Goal: Task Accomplishment & Management: Complete application form

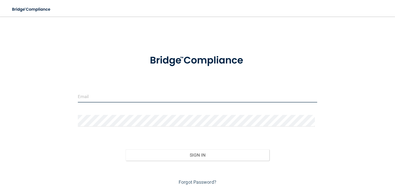
click at [86, 95] on input "email" at bounding box center [198, 97] width 240 height 12
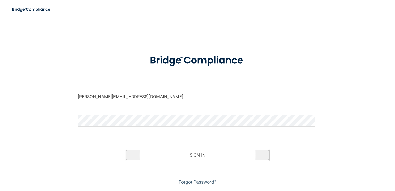
click at [189, 153] on button "Sign In" at bounding box center [198, 154] width 144 height 11
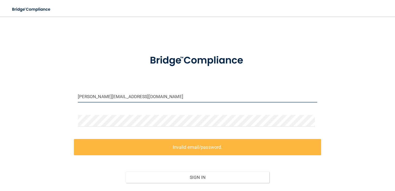
click at [123, 96] on input "[PERSON_NAME][EMAIL_ADDRESS][DOMAIN_NAME]" at bounding box center [198, 97] width 240 height 12
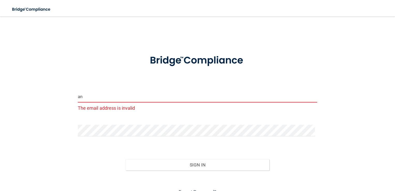
type input "a"
click at [110, 97] on input "um5367cp" at bounding box center [198, 97] width 240 height 12
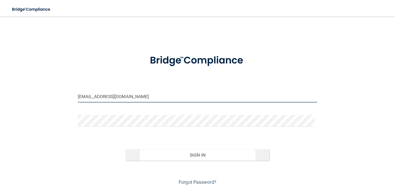
type input "um5367cp@minnstate.edu"
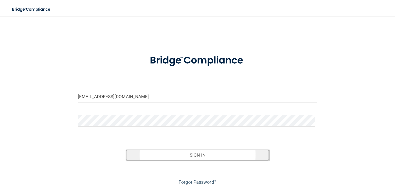
click at [163, 156] on button "Sign In" at bounding box center [198, 154] width 144 height 11
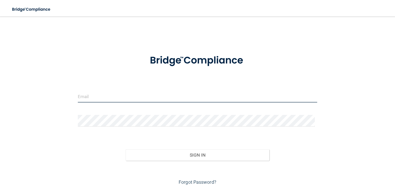
click at [151, 93] on input "email" at bounding box center [198, 97] width 240 height 12
type input "[PERSON_NAME][EMAIL_ADDRESS][DOMAIN_NAME]"
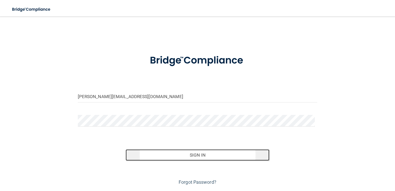
click at [165, 151] on button "Sign In" at bounding box center [198, 154] width 144 height 11
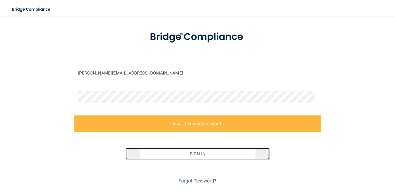
scroll to position [38, 0]
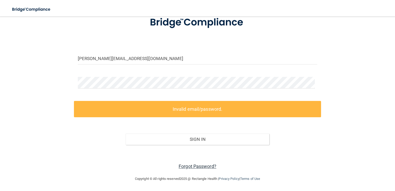
click at [190, 168] on link "Forgot Password?" at bounding box center [198, 165] width 38 height 5
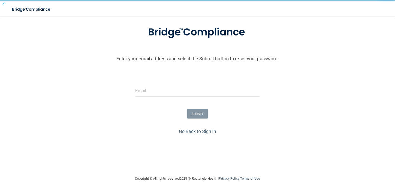
scroll to position [29, 0]
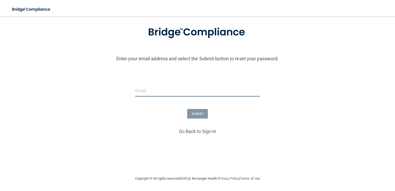
click at [157, 90] on input "email" at bounding box center [197, 91] width 125 height 12
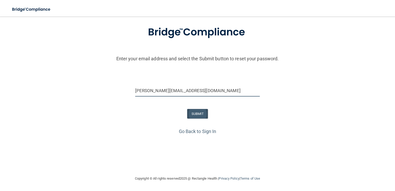
type input "[PERSON_NAME][EMAIL_ADDRESS][DOMAIN_NAME]"
click at [198, 114] on button "SUBMIT" at bounding box center [197, 114] width 21 height 10
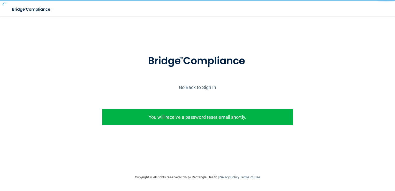
scroll to position [0, 0]
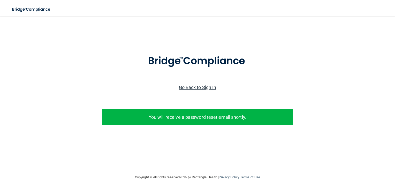
click at [190, 87] on link "Go Back to Sign In" at bounding box center [197, 87] width 37 height 5
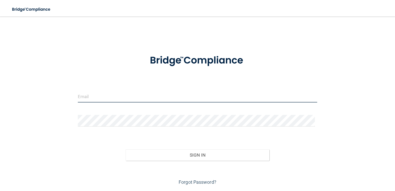
click at [160, 98] on input "email" at bounding box center [198, 97] width 240 height 12
type input "[PERSON_NAME][EMAIL_ADDRESS][DOMAIN_NAME]"
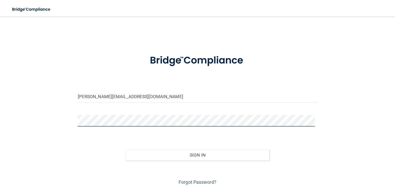
click at [126, 149] on button "Sign In" at bounding box center [198, 154] width 144 height 11
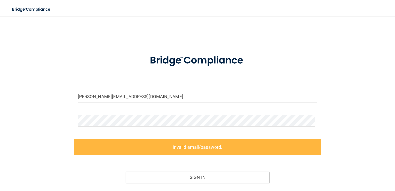
click at [203, 145] on label "Invalid email/password." at bounding box center [197, 147] width 247 height 16
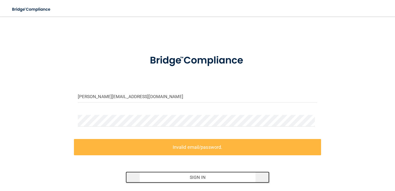
click at [197, 176] on button "Sign In" at bounding box center [198, 176] width 144 height 11
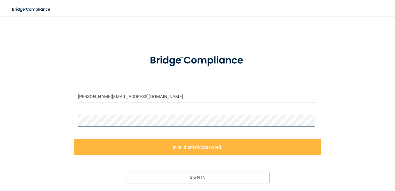
click at [41, 117] on div "anne.high@rctc.edu Invalid email/password. You don't have permission to access …" at bounding box center [197, 115] width 374 height 187
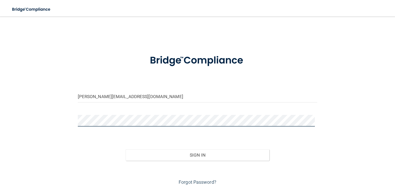
click at [126, 149] on button "Sign In" at bounding box center [198, 154] width 144 height 11
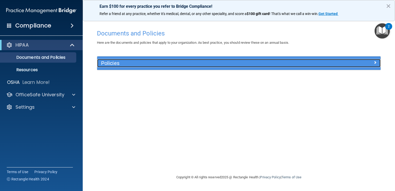
click at [181, 59] on div "Policies" at bounding box center [203, 63] width 213 height 8
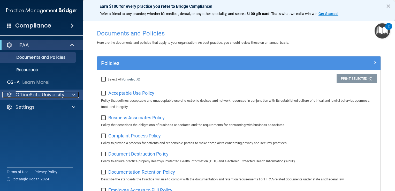
click at [72, 95] on span at bounding box center [73, 95] width 3 height 6
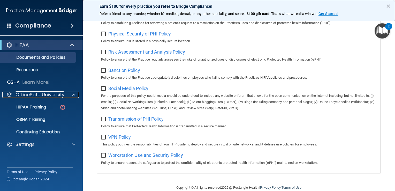
scroll to position [327, 0]
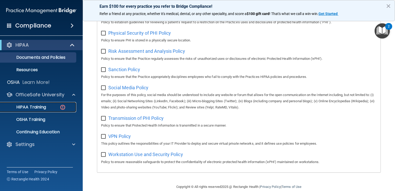
click at [32, 109] on p "HIPAA Training" at bounding box center [24, 106] width 43 height 5
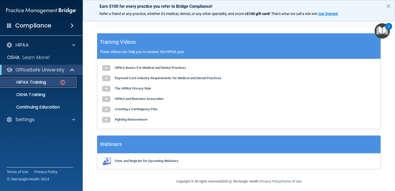
scroll to position [190, 0]
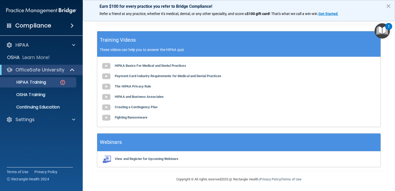
click at [382, 30] on img "Open Resource Center, 2 new notifications" at bounding box center [382, 30] width 15 height 15
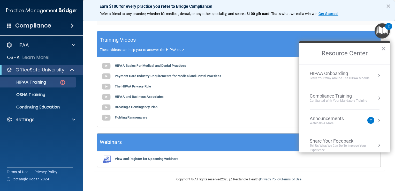
scroll to position [6, 0]
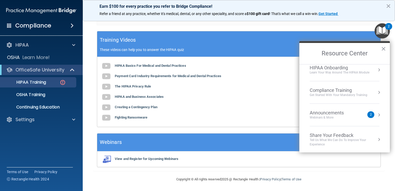
click at [317, 116] on div "Webinars & More" at bounding box center [332, 117] width 44 height 4
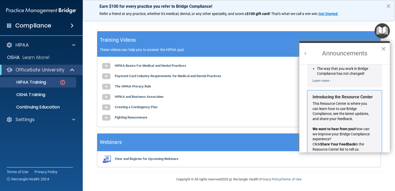
scroll to position [85, 0]
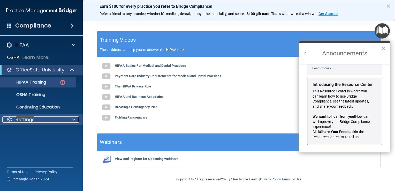
click at [61, 118] on div "Settings" at bounding box center [34, 119] width 64 height 6
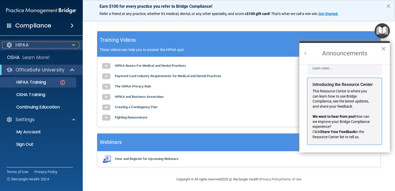
click at [72, 45] on span at bounding box center [73, 45] width 3 height 6
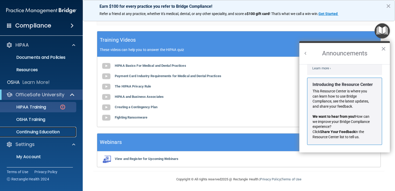
click at [32, 132] on p "Continuing Education" at bounding box center [38, 131] width 71 height 5
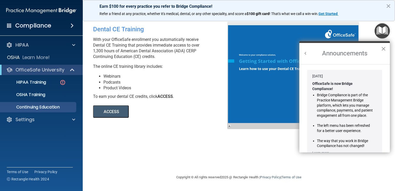
click at [383, 49] on button "×" at bounding box center [383, 48] width 5 height 8
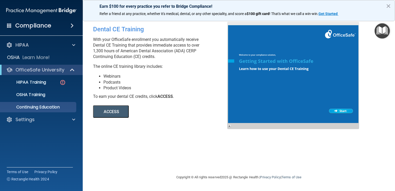
click at [343, 111] on div at bounding box center [293, 75] width 132 height 107
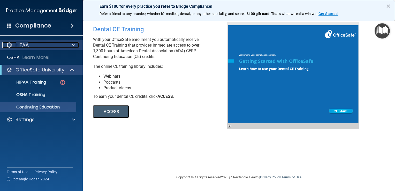
click at [75, 45] on span at bounding box center [73, 45] width 3 height 6
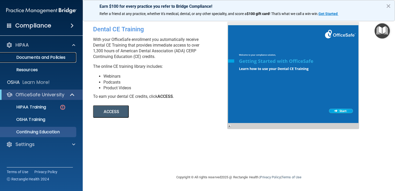
click at [52, 57] on p "Documents and Policies" at bounding box center [38, 57] width 71 height 5
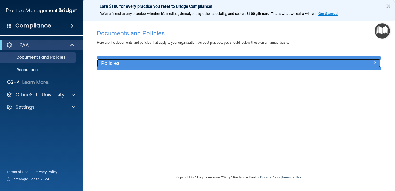
click at [139, 61] on h5 "Policies" at bounding box center [203, 63] width 205 height 6
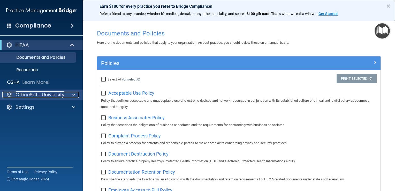
click at [74, 93] on span at bounding box center [73, 95] width 3 height 6
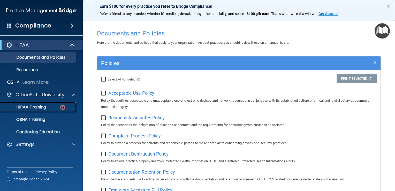
click at [42, 108] on p "HIPAA Training" at bounding box center [24, 106] width 43 height 5
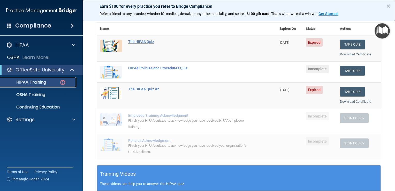
scroll to position [56, 0]
click at [351, 46] on button "Take Quiz" at bounding box center [352, 45] width 25 height 10
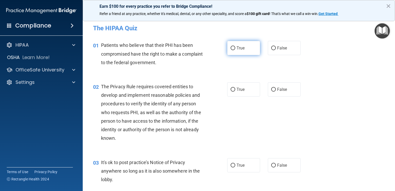
click at [231, 50] on input "True" at bounding box center [233, 48] width 5 height 4
radio input "true"
click at [234, 93] on label "True" at bounding box center [243, 89] width 33 height 14
click at [234, 92] on input "True" at bounding box center [233, 90] width 5 height 4
radio input "true"
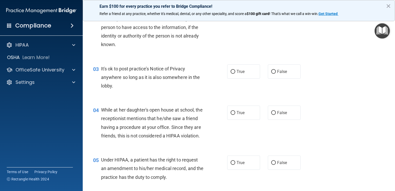
scroll to position [94, 0]
click at [231, 70] on input "True" at bounding box center [233, 71] width 5 height 4
radio input "true"
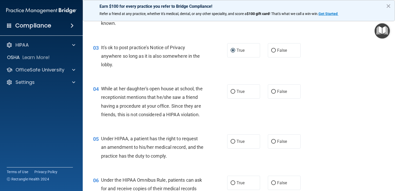
scroll to position [115, 0]
click at [272, 89] on input "False" at bounding box center [273, 91] width 5 height 4
radio input "true"
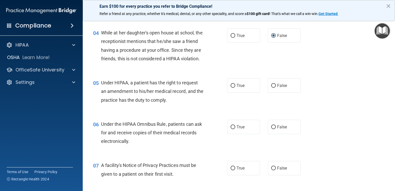
scroll to position [172, 0]
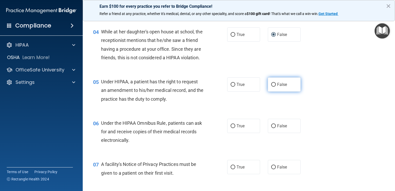
click at [271, 87] on input "False" at bounding box center [273, 85] width 5 height 4
radio input "true"
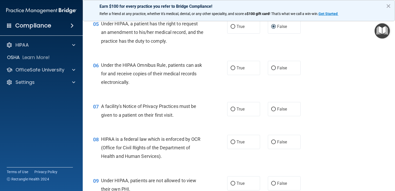
scroll to position [230, 0]
click at [231, 70] on input "True" at bounding box center [233, 68] width 5 height 4
radio input "true"
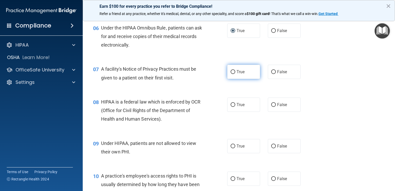
scroll to position [267, 0]
click at [232, 74] on input "True" at bounding box center [233, 72] width 5 height 4
radio input "true"
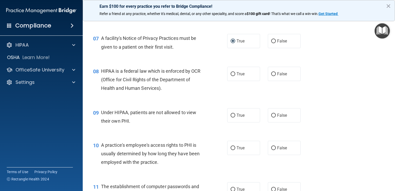
scroll to position [298, 0]
click at [231, 76] on input "True" at bounding box center [233, 74] width 5 height 4
radio input "true"
click at [272, 117] on input "False" at bounding box center [273, 115] width 5 height 4
radio input "true"
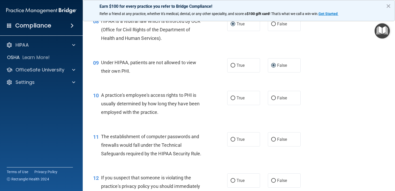
scroll to position [353, 0]
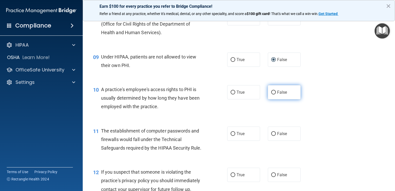
click at [271, 94] on input "False" at bounding box center [273, 92] width 5 height 4
radio input "true"
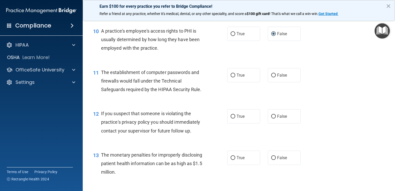
scroll to position [412, 0]
click at [232, 77] on input "True" at bounding box center [233, 75] width 5 height 4
radio input "true"
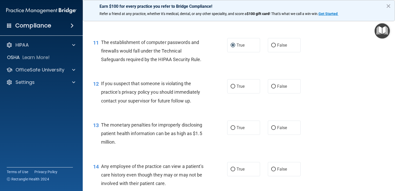
scroll to position [442, 0]
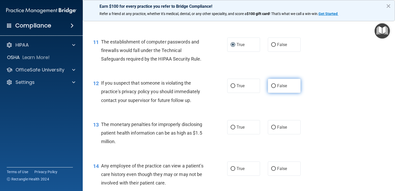
click at [271, 88] on input "False" at bounding box center [273, 86] width 5 height 4
radio input "true"
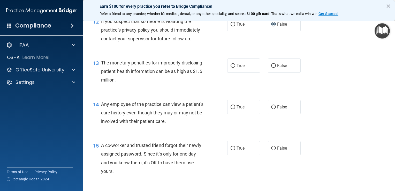
scroll to position [509, 0]
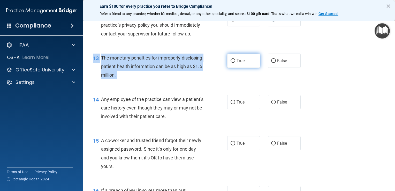
drag, startPoint x: 263, startPoint y: 89, endPoint x: 231, endPoint y: 69, distance: 37.5
click at [231, 69] on div "13 The monetary penalties for improperly disclosing patient health information …" at bounding box center [238, 67] width 299 height 41
click at [231, 63] on input "True" at bounding box center [233, 61] width 5 height 4
radio input "true"
click at [271, 104] on input "False" at bounding box center [273, 102] width 5 height 4
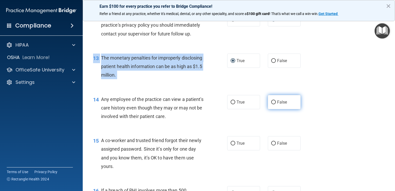
radio input "true"
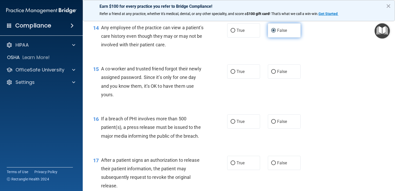
scroll to position [582, 0]
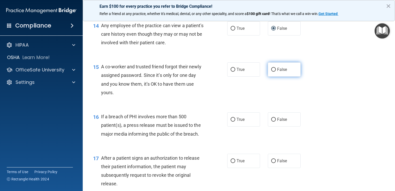
click at [271, 72] on input "False" at bounding box center [273, 70] width 5 height 4
radio input "true"
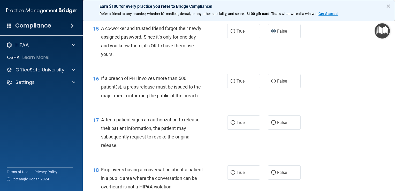
scroll to position [621, 0]
click at [231, 83] on input "True" at bounding box center [233, 81] width 5 height 4
radio input "true"
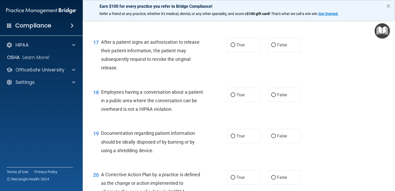
scroll to position [701, 0]
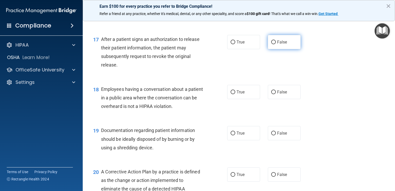
click at [272, 44] on input "False" at bounding box center [273, 42] width 5 height 4
radio input "true"
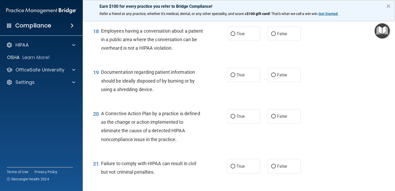
scroll to position [760, 0]
click at [271, 35] on input "False" at bounding box center [273, 34] width 5 height 4
radio input "true"
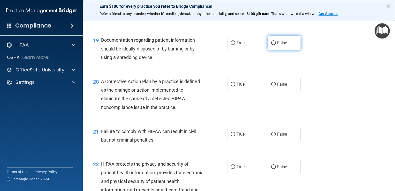
scroll to position [792, 0]
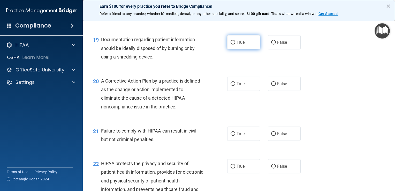
click at [232, 44] on input "True" at bounding box center [233, 43] width 5 height 4
radio input "true"
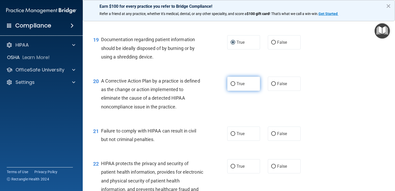
click at [232, 86] on input "True" at bounding box center [233, 84] width 5 height 4
radio input "true"
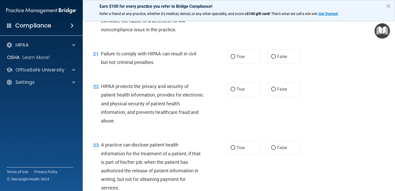
scroll to position [870, 0]
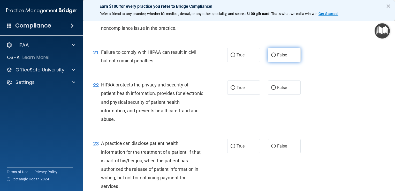
click at [271, 57] on input "False" at bounding box center [273, 55] width 5 height 4
radio input "true"
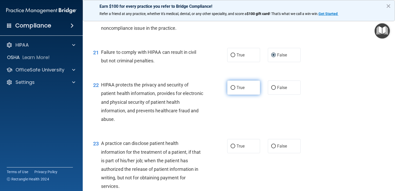
click at [231, 90] on input "True" at bounding box center [233, 88] width 5 height 4
radio input "true"
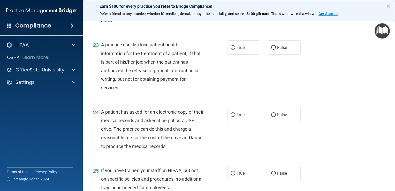
scroll to position [972, 0]
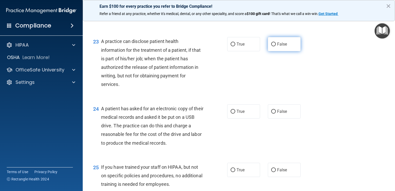
click at [271, 46] on input "False" at bounding box center [273, 44] width 5 height 4
radio input "true"
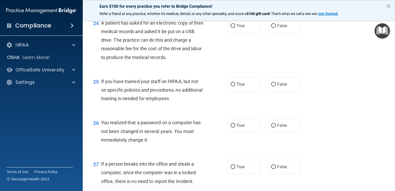
scroll to position [1058, 0]
click at [231, 28] on input "True" at bounding box center [233, 26] width 5 height 4
radio input "true"
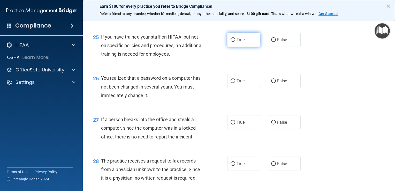
scroll to position [1107, 0]
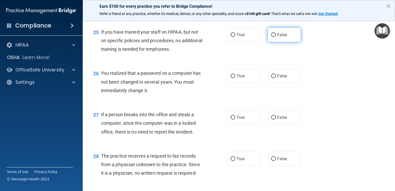
click at [271, 37] on input "False" at bounding box center [273, 35] width 5 height 4
radio input "true"
click at [231, 78] on input "True" at bounding box center [233, 76] width 5 height 4
radio input "true"
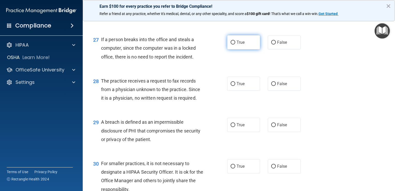
scroll to position [1182, 0]
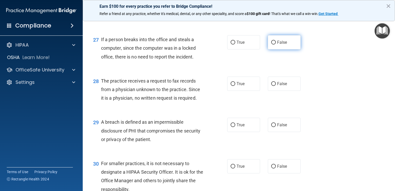
click at [271, 44] on input "False" at bounding box center [273, 43] width 5 height 4
radio input "true"
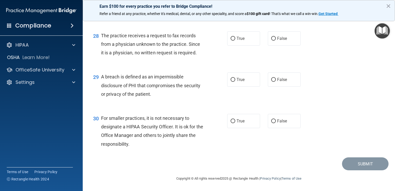
scroll to position [1233, 0]
click at [271, 44] on label "False" at bounding box center [284, 38] width 33 height 14
click at [271, 41] on input "False" at bounding box center [273, 39] width 5 height 4
radio input "true"
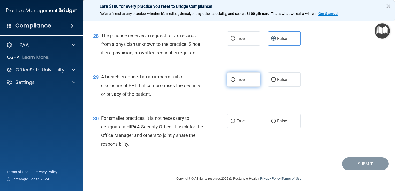
click at [231, 80] on input "True" at bounding box center [233, 80] width 5 height 4
radio input "true"
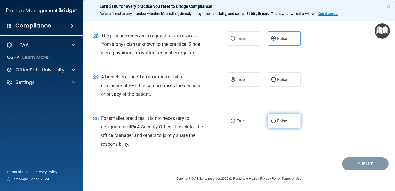
click at [271, 121] on input "False" at bounding box center [273, 121] width 5 height 4
radio input "true"
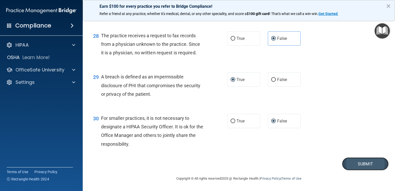
click at [361, 162] on button "Submit" at bounding box center [365, 163] width 47 height 13
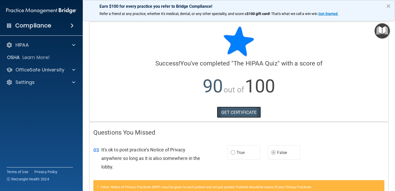
click at [243, 110] on link "GET CERTIFICATE" at bounding box center [239, 112] width 44 height 11
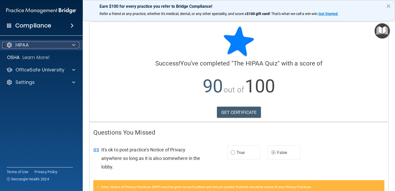
click at [73, 44] on span at bounding box center [73, 45] width 3 height 6
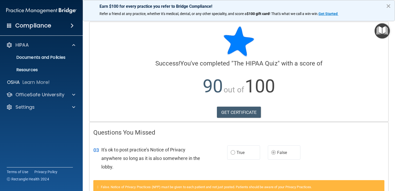
click at [387, 4] on button "×" at bounding box center [388, 6] width 5 height 8
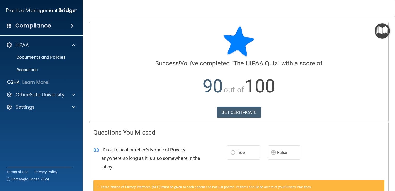
click at [383, 31] on img "Open Resource Center" at bounding box center [382, 30] width 15 height 15
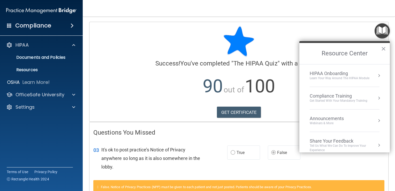
click at [71, 26] on span at bounding box center [72, 25] width 3 height 6
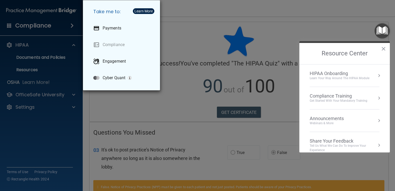
click at [72, 95] on div "Take me to: Payments Compliance Engagement Cyber Quant" at bounding box center [197, 95] width 395 height 191
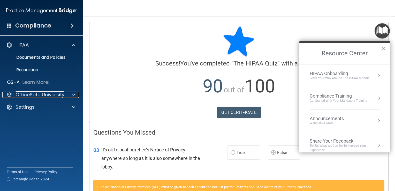
click at [72, 95] on span at bounding box center [73, 95] width 3 height 6
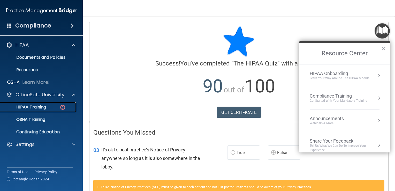
click at [49, 106] on div "HIPAA Training" at bounding box center [38, 106] width 71 height 5
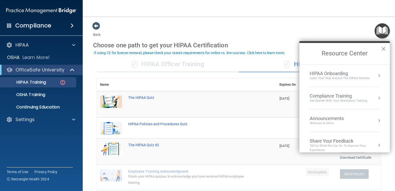
click at [382, 48] on button "×" at bounding box center [383, 48] width 5 height 8
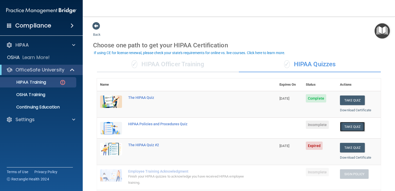
click at [344, 126] on button "Take Quiz" at bounding box center [352, 127] width 25 height 10
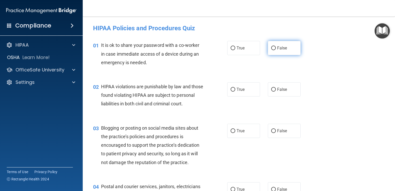
click at [272, 47] on input "False" at bounding box center [273, 48] width 5 height 4
radio input "true"
click at [231, 90] on input "True" at bounding box center [233, 90] width 5 height 4
radio input "true"
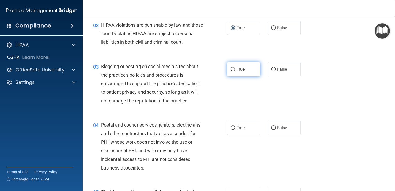
scroll to position [62, 0]
click at [231, 71] on input "True" at bounding box center [233, 69] width 5 height 4
radio input "true"
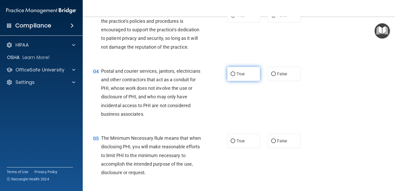
scroll to position [116, 0]
click at [236, 127] on div "04 Postal and courier services, janitors, electricians and other contractors th…" at bounding box center [238, 93] width 299 height 67
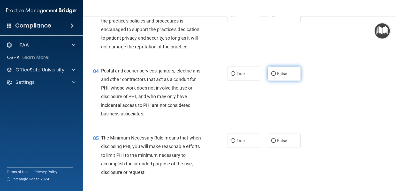
click at [271, 76] on input "False" at bounding box center [273, 74] width 5 height 4
radio input "true"
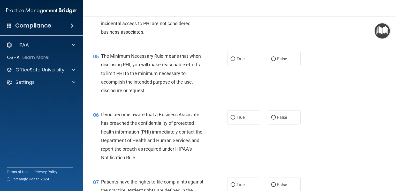
scroll to position [198, 0]
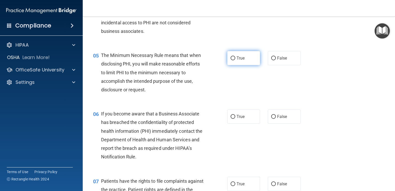
click at [231, 60] on input "True" at bounding box center [233, 58] width 5 height 4
radio input "true"
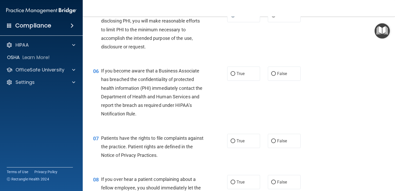
scroll to position [264, 0]
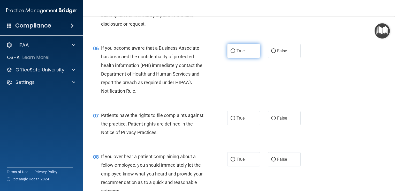
click at [231, 53] on input "True" at bounding box center [233, 51] width 5 height 4
radio input "true"
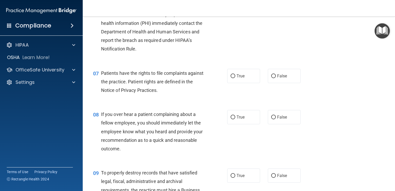
scroll to position [306, 0]
click at [232, 78] on input "True" at bounding box center [233, 76] width 5 height 4
radio input "true"
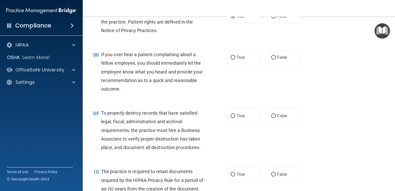
scroll to position [366, 0]
click at [272, 59] on input "False" at bounding box center [273, 57] width 5 height 4
radio input "true"
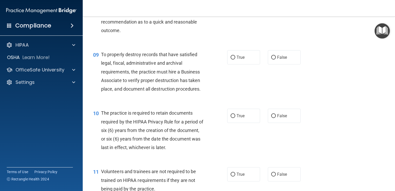
scroll to position [425, 0]
click at [271, 59] on input "False" at bounding box center [273, 57] width 5 height 4
radio input "true"
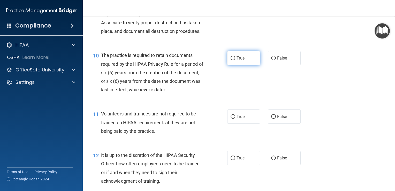
scroll to position [482, 0]
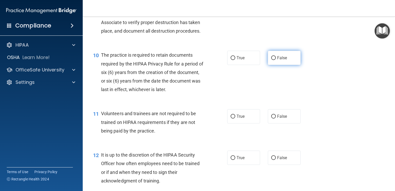
click at [271, 60] on input "False" at bounding box center [273, 58] width 5 height 4
radio input "true"
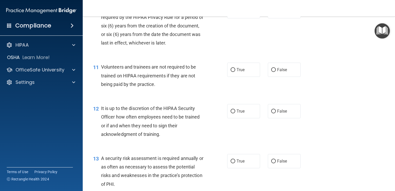
scroll to position [539, 0]
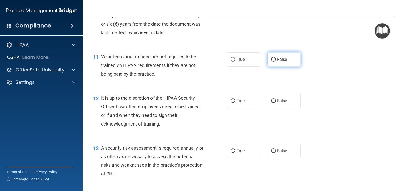
click at [271, 62] on input "False" at bounding box center [273, 60] width 5 height 4
radio input "true"
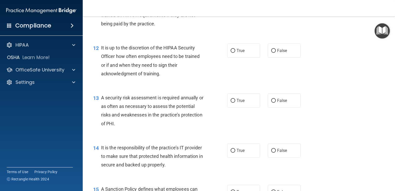
scroll to position [590, 0]
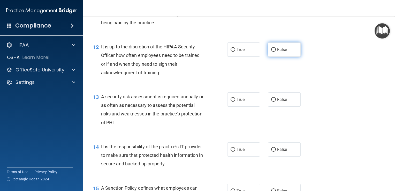
click at [271, 52] on input "False" at bounding box center [273, 50] width 5 height 4
radio input "true"
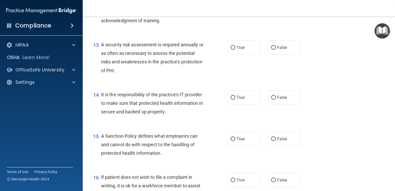
scroll to position [642, 0]
click at [231, 49] on input "True" at bounding box center [233, 48] width 5 height 4
radio input "true"
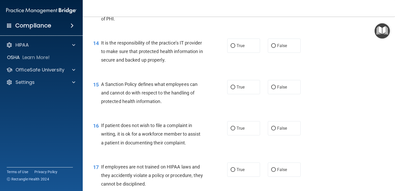
scroll to position [694, 0]
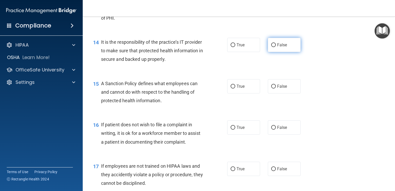
click at [271, 47] on input "False" at bounding box center [273, 45] width 5 height 4
radio input "true"
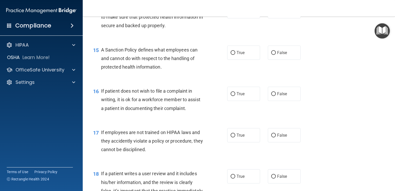
scroll to position [729, 0]
click at [231, 54] on input "True" at bounding box center [233, 52] width 5 height 4
radio input "true"
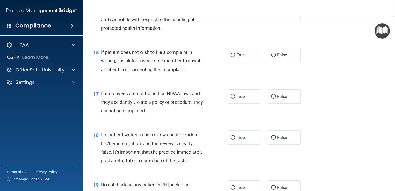
scroll to position [766, 0]
click at [231, 58] on input "True" at bounding box center [233, 56] width 5 height 4
radio input "true"
click at [232, 99] on input "True" at bounding box center [233, 97] width 5 height 4
radio input "true"
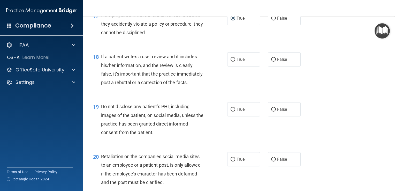
scroll to position [843, 0]
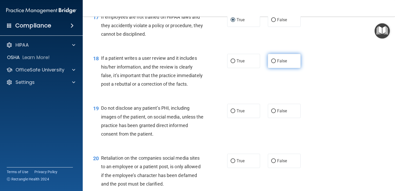
click at [271, 63] on input "False" at bounding box center [273, 61] width 5 height 4
radio input "true"
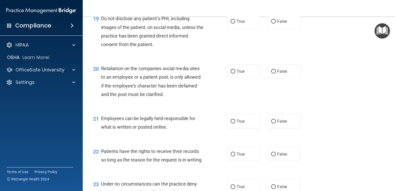
scroll to position [933, 0]
click at [232, 24] on input "True" at bounding box center [233, 22] width 5 height 4
radio input "true"
drag, startPoint x: 270, startPoint y: 87, endPoint x: 230, endPoint y: 89, distance: 40.4
click at [230, 78] on div "True False" at bounding box center [266, 71] width 79 height 14
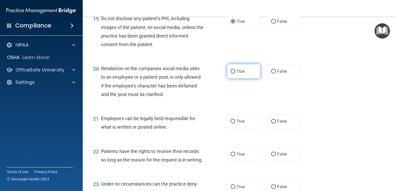
click at [231, 73] on input "True" at bounding box center [233, 72] width 5 height 4
radio input "true"
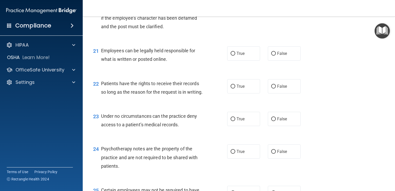
scroll to position [1001, 0]
click at [231, 56] on input "True" at bounding box center [233, 54] width 5 height 4
radio input "true"
click at [231, 88] on input "True" at bounding box center [233, 87] width 5 height 4
radio input "true"
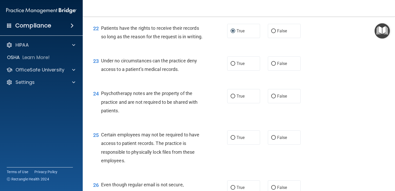
scroll to position [1057, 0]
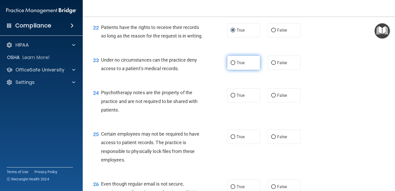
click at [232, 65] on input "True" at bounding box center [233, 63] width 5 height 4
radio input "true"
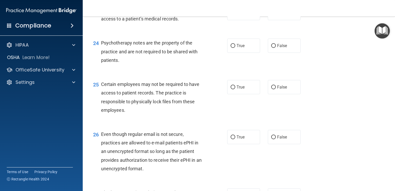
scroll to position [1108, 0]
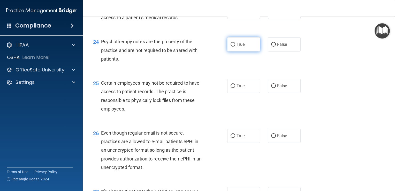
click at [231, 47] on input "True" at bounding box center [233, 45] width 5 height 4
radio input "true"
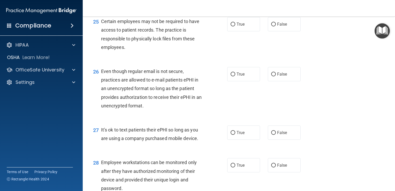
scroll to position [1175, 0]
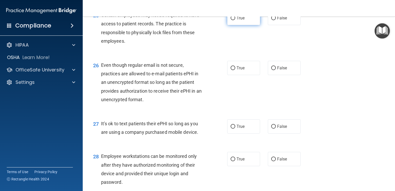
click at [231, 20] on input "True" at bounding box center [233, 18] width 5 height 4
radio input "true"
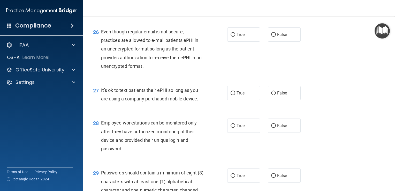
scroll to position [1210, 0]
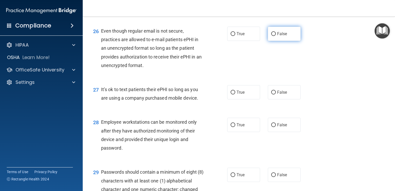
click at [269, 41] on label "False" at bounding box center [284, 34] width 33 height 14
click at [271, 36] on input "False" at bounding box center [273, 34] width 5 height 4
radio input "true"
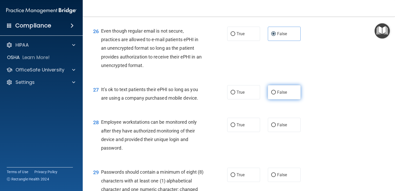
click at [272, 94] on input "False" at bounding box center [273, 92] width 5 height 4
radio input "true"
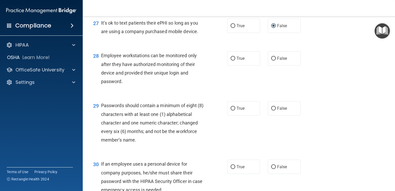
scroll to position [1278, 0]
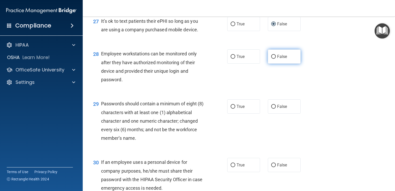
click at [271, 59] on input "False" at bounding box center [273, 57] width 5 height 4
radio input "true"
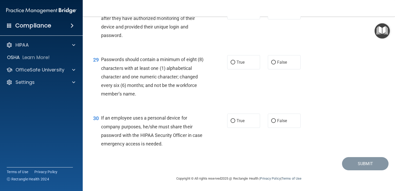
scroll to position [1348, 0]
click at [231, 63] on input "True" at bounding box center [233, 63] width 5 height 4
radio input "true"
click at [231, 120] on input "True" at bounding box center [233, 121] width 5 height 4
radio input "true"
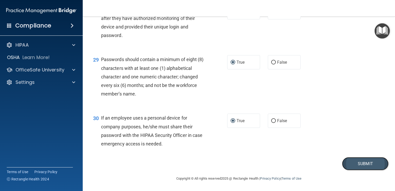
click at [358, 162] on button "Submit" at bounding box center [365, 163] width 47 height 13
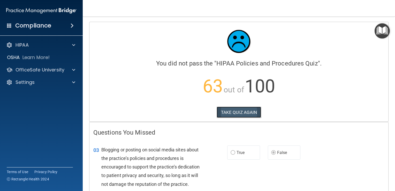
click at [231, 111] on button "TAKE QUIZ AGAIN" at bounding box center [239, 112] width 45 height 11
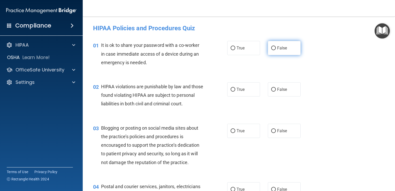
click at [271, 46] on input "False" at bounding box center [273, 48] width 5 height 4
radio input "true"
click at [231, 90] on input "True" at bounding box center [233, 90] width 5 height 4
radio input "true"
click at [271, 133] on input "False" at bounding box center [273, 131] width 5 height 4
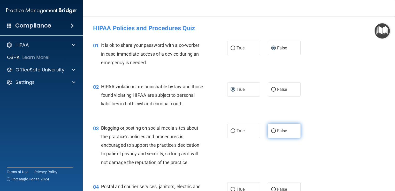
radio input "true"
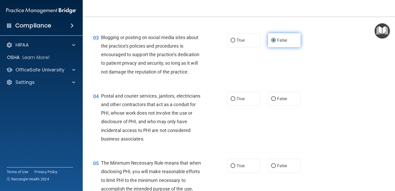
scroll to position [91, 0]
click at [231, 101] on input "True" at bounding box center [233, 99] width 5 height 4
radio input "true"
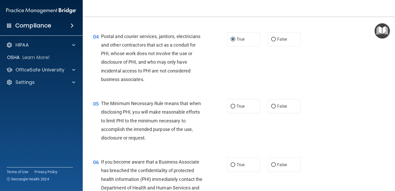
scroll to position [158, 0]
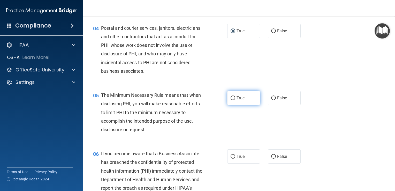
click at [231, 100] on input "True" at bounding box center [233, 98] width 5 height 4
radio input "true"
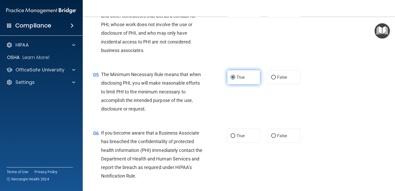
scroll to position [180, 0]
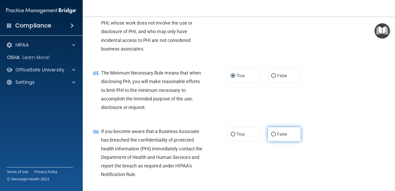
click at [271, 136] on input "False" at bounding box center [273, 134] width 5 height 4
radio input "true"
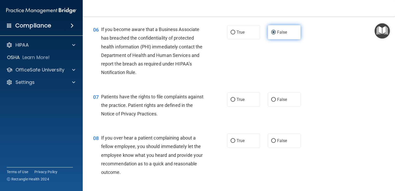
scroll to position [284, 0]
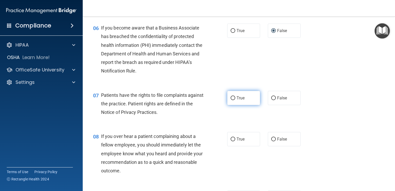
click at [231, 100] on input "True" at bounding box center [233, 98] width 5 height 4
radio input "true"
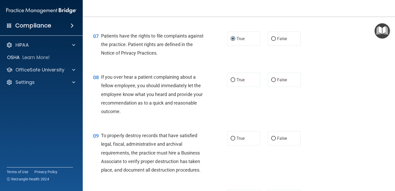
scroll to position [343, 0]
click at [271, 82] on input "False" at bounding box center [273, 80] width 5 height 4
radio input "true"
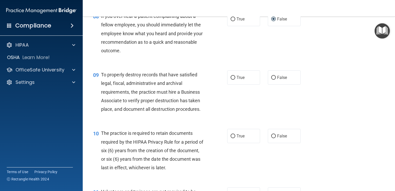
scroll to position [404, 0]
click at [271, 79] on input "False" at bounding box center [273, 77] width 5 height 4
radio input "true"
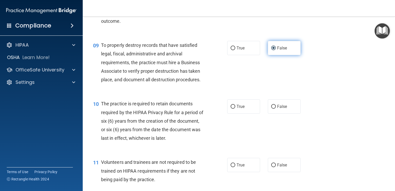
scroll to position [433, 0]
click at [231, 109] on input "True" at bounding box center [233, 107] width 5 height 4
radio input "true"
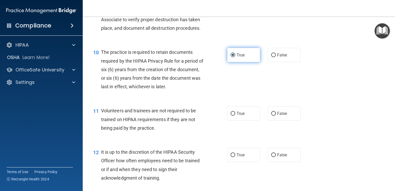
scroll to position [488, 0]
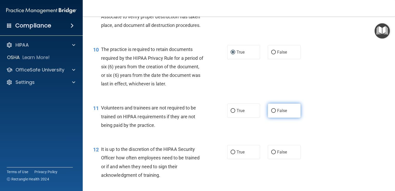
click at [271, 113] on input "False" at bounding box center [273, 111] width 5 height 4
radio input "true"
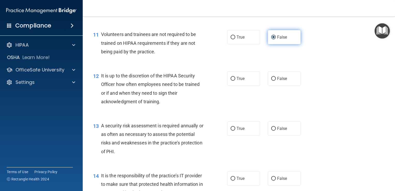
scroll to position [562, 0]
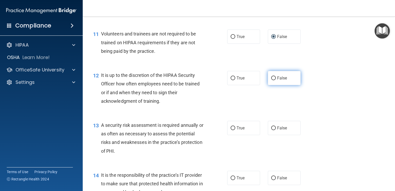
click at [271, 80] on input "False" at bounding box center [273, 78] width 5 height 4
radio input "true"
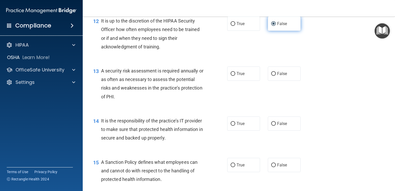
scroll to position [616, 0]
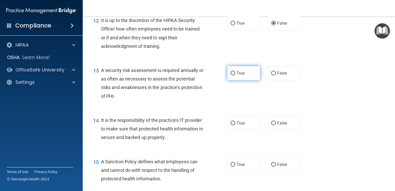
click at [231, 75] on input "True" at bounding box center [233, 73] width 5 height 4
radio input "true"
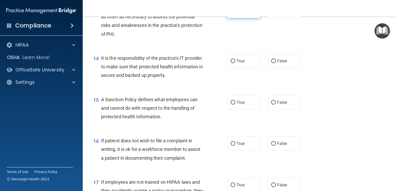
scroll to position [679, 0]
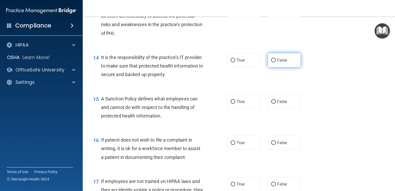
click at [271, 62] on input "False" at bounding box center [273, 60] width 5 height 4
radio input "true"
click at [272, 104] on input "False" at bounding box center [273, 102] width 5 height 4
radio input "true"
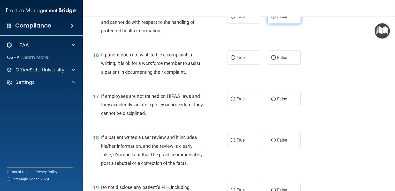
scroll to position [764, 0]
click at [232, 101] on input "True" at bounding box center [233, 99] width 5 height 4
radio input "true"
click at [271, 60] on input "False" at bounding box center [273, 58] width 5 height 4
radio input "true"
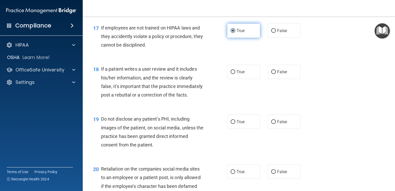
scroll to position [833, 0]
click at [271, 74] on input "False" at bounding box center [273, 72] width 5 height 4
radio input "true"
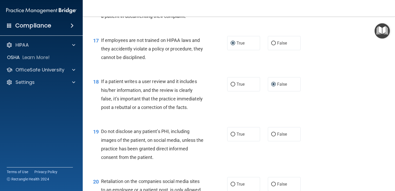
scroll to position [820, 0]
click at [270, 50] on label "False" at bounding box center [284, 43] width 33 height 14
click at [271, 46] on input "False" at bounding box center [273, 44] width 5 height 4
radio input "true"
radio input "false"
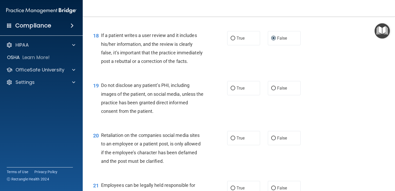
scroll to position [867, 0]
click at [232, 90] on input "True" at bounding box center [233, 88] width 5 height 4
radio input "true"
click at [272, 140] on input "False" at bounding box center [273, 138] width 5 height 4
radio input "true"
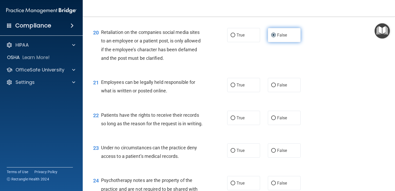
scroll to position [980, 0]
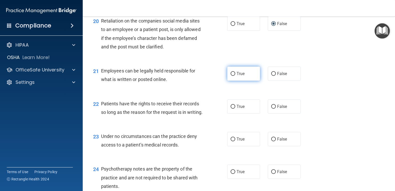
click at [231, 76] on input "True" at bounding box center [233, 74] width 5 height 4
radio input "true"
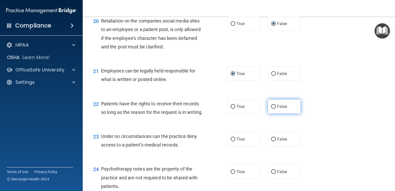
click at [271, 109] on input "False" at bounding box center [273, 107] width 5 height 4
radio input "true"
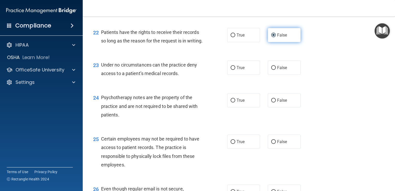
scroll to position [1052, 0]
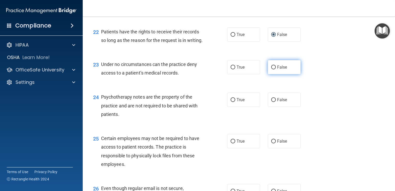
click at [271, 69] on input "False" at bounding box center [273, 67] width 5 height 4
radio input "true"
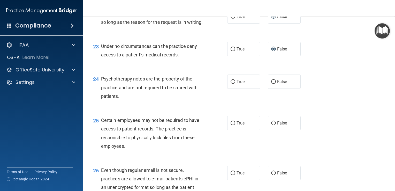
scroll to position [1075, 0]
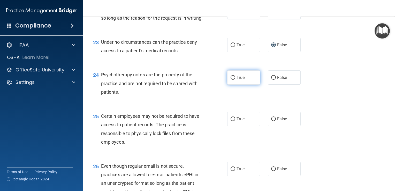
click at [232, 80] on input "True" at bounding box center [233, 78] width 5 height 4
radio input "true"
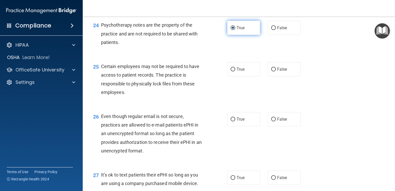
scroll to position [1126, 0]
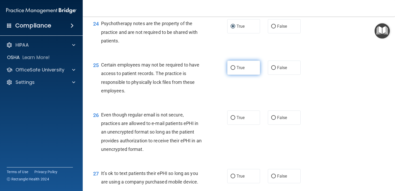
click at [231, 70] on input "True" at bounding box center [233, 68] width 5 height 4
radio input "true"
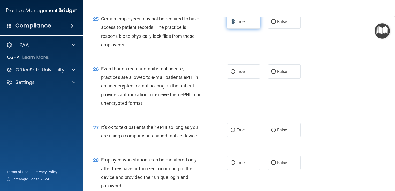
scroll to position [1172, 0]
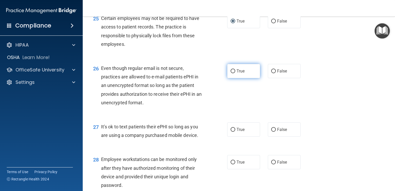
click at [231, 73] on input "True" at bounding box center [233, 71] width 5 height 4
radio input "true"
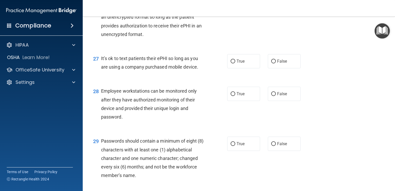
scroll to position [1241, 0]
click at [271, 63] on input "False" at bounding box center [273, 61] width 5 height 4
radio input "true"
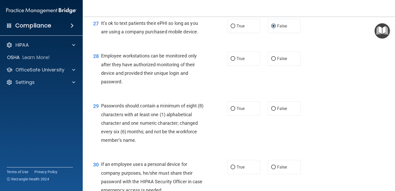
scroll to position [1278, 0]
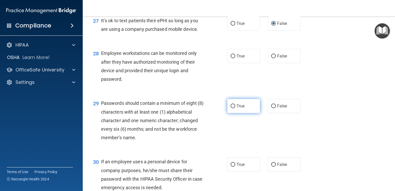
click at [231, 108] on input "True" at bounding box center [233, 106] width 5 height 4
radio input "true"
click at [271, 58] on input "False" at bounding box center [273, 56] width 5 height 4
radio input "true"
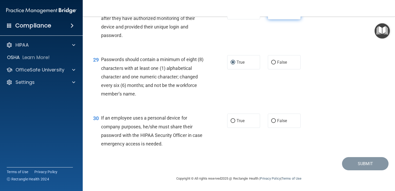
scroll to position [1348, 0]
click at [271, 120] on input "False" at bounding box center [273, 121] width 5 height 4
radio input "true"
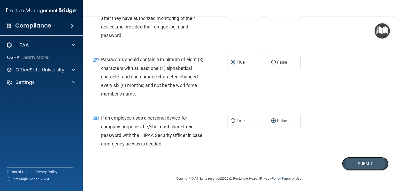
click at [360, 167] on button "Submit" at bounding box center [365, 163] width 47 height 13
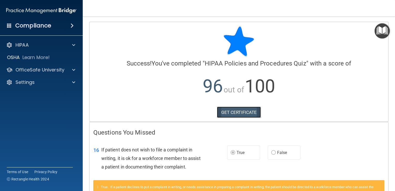
click at [237, 111] on link "GET CERTIFICATE" at bounding box center [239, 112] width 44 height 11
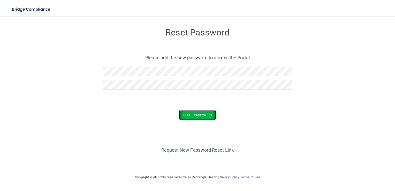
click at [191, 114] on button "Reset Password" at bounding box center [197, 115] width 37 height 10
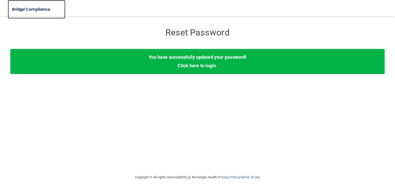
click at [33, 9] on img at bounding box center [32, 9] width 48 height 11
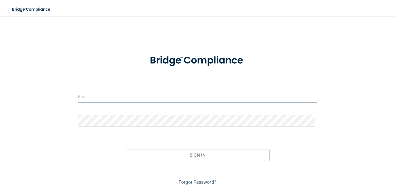
click at [87, 96] on input "email" at bounding box center [198, 97] width 240 height 12
type input "anne.high@rctc.edu"
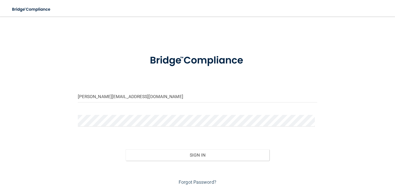
click at [76, 118] on div at bounding box center [197, 123] width 247 height 16
click at [126, 149] on button "Sign In" at bounding box center [198, 154] width 144 height 11
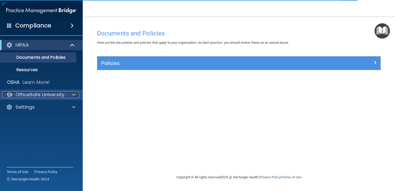
click at [36, 96] on p "OfficeSafe University" at bounding box center [40, 95] width 49 height 6
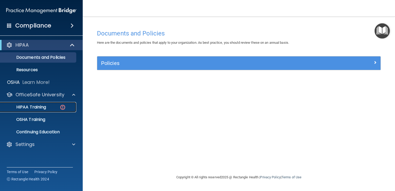
click at [37, 107] on p "HIPAA Training" at bounding box center [24, 106] width 43 height 5
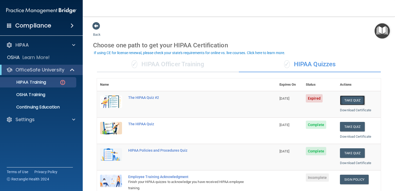
click at [351, 98] on button "Take Quiz" at bounding box center [352, 100] width 25 height 10
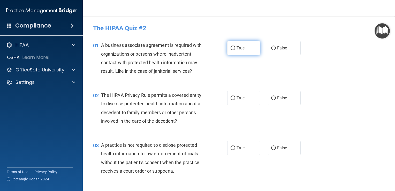
click at [231, 48] on input "True" at bounding box center [233, 48] width 5 height 4
radio input "true"
click at [272, 97] on input "False" at bounding box center [273, 98] width 5 height 4
radio input "true"
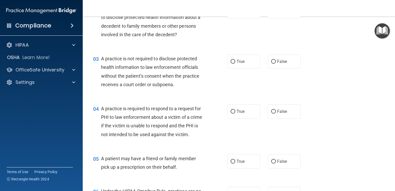
scroll to position [88, 0]
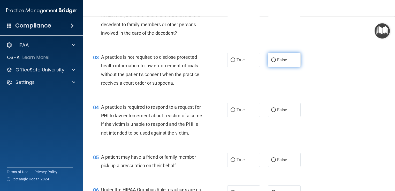
click at [271, 59] on input "False" at bounding box center [273, 60] width 5 height 4
radio input "true"
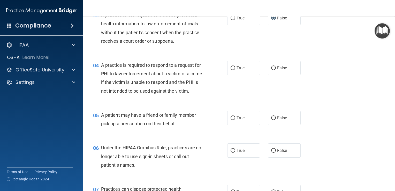
scroll to position [129, 0]
click at [231, 68] on input "True" at bounding box center [233, 69] width 5 height 4
radio input "true"
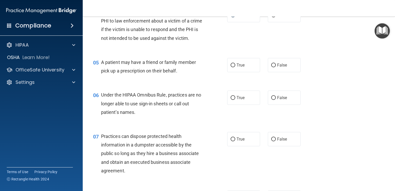
scroll to position [183, 0]
click at [231, 67] on input "True" at bounding box center [233, 65] width 5 height 4
radio input "true"
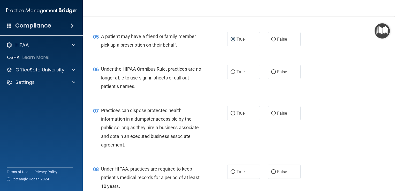
scroll to position [211, 0]
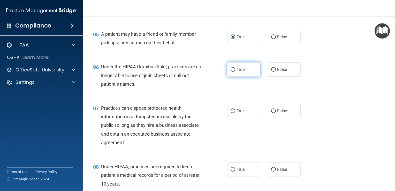
click at [231, 72] on input "True" at bounding box center [233, 70] width 5 height 4
radio input "true"
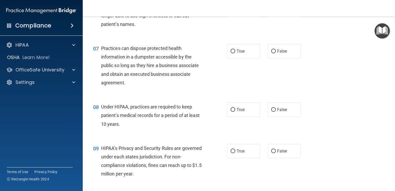
scroll to position [271, 0]
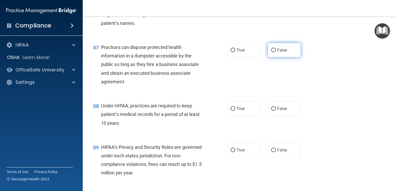
click at [271, 52] on input "False" at bounding box center [273, 50] width 5 height 4
radio input "true"
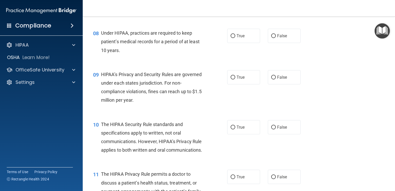
scroll to position [344, 0]
drag, startPoint x: 270, startPoint y: 92, endPoint x: 271, endPoint y: 44, distance: 47.8
click at [271, 38] on input "False" at bounding box center [273, 36] width 5 height 4
radio input "true"
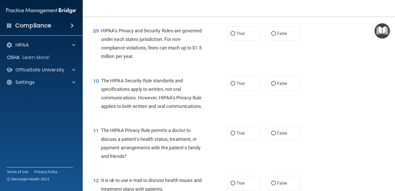
scroll to position [388, 0]
click at [231, 36] on input "True" at bounding box center [233, 34] width 5 height 4
radio input "true"
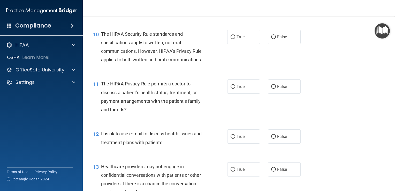
scroll to position [434, 0]
click at [232, 39] on input "True" at bounding box center [233, 37] width 5 height 4
radio input "true"
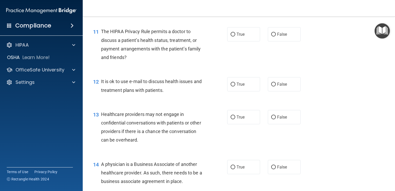
scroll to position [492, 0]
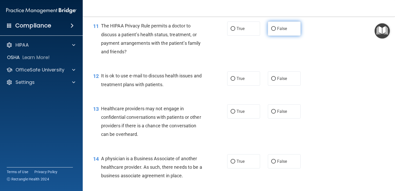
click at [271, 31] on input "False" at bounding box center [273, 29] width 5 height 4
radio input "true"
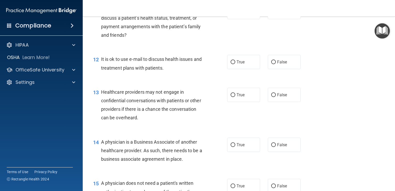
scroll to position [511, 0]
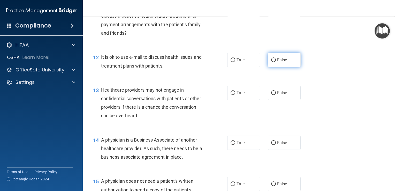
click at [271, 62] on input "False" at bounding box center [273, 60] width 5 height 4
radio input "true"
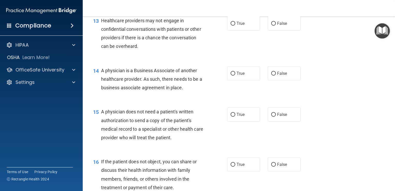
scroll to position [580, 0]
click at [231, 26] on input "True" at bounding box center [233, 24] width 5 height 4
radio input "true"
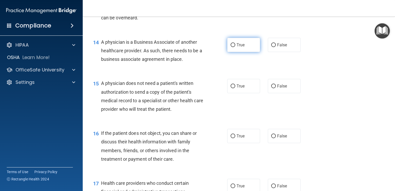
scroll to position [615, 0]
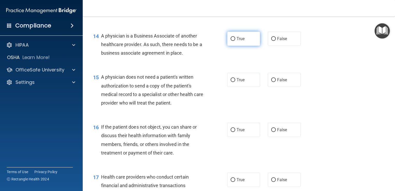
click at [231, 41] on input "True" at bounding box center [233, 39] width 5 height 4
radio input "true"
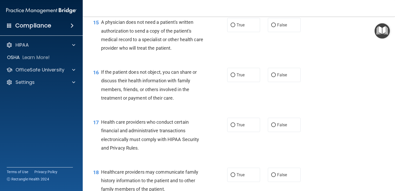
scroll to position [670, 0]
click at [232, 27] on input "True" at bounding box center [233, 25] width 5 height 4
radio input "true"
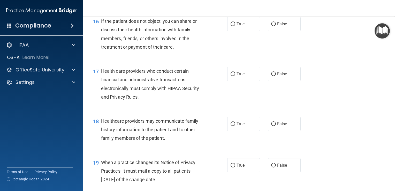
scroll to position [720, 0]
click at [231, 26] on input "True" at bounding box center [233, 24] width 5 height 4
radio input "true"
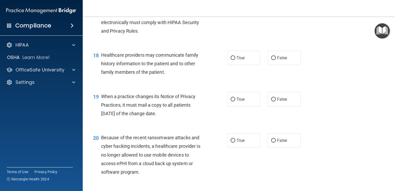
scroll to position [787, 0]
click at [231, 10] on input "True" at bounding box center [233, 8] width 5 height 4
radio input "true"
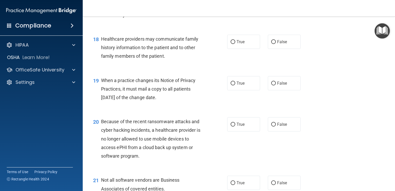
scroll to position [804, 0]
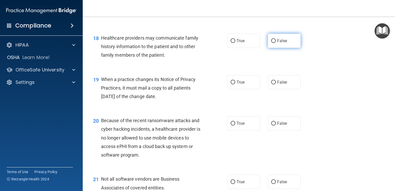
click at [271, 43] on input "False" at bounding box center [273, 41] width 5 height 4
radio input "true"
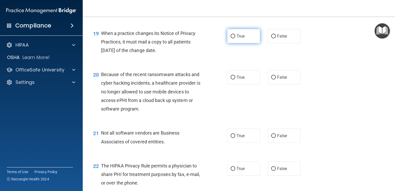
scroll to position [849, 0]
click at [231, 39] on input "True" at bounding box center [233, 37] width 5 height 4
radio input "true"
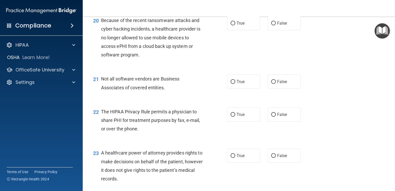
scroll to position [903, 0]
click at [232, 26] on input "True" at bounding box center [233, 24] width 5 height 4
radio input "true"
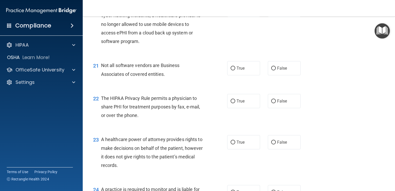
scroll to position [922, 0]
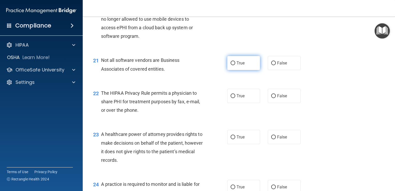
click at [231, 65] on input "True" at bounding box center [233, 63] width 5 height 4
radio input "true"
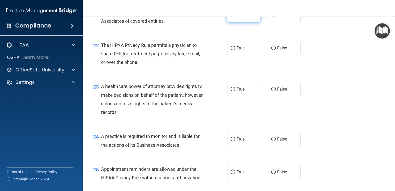
scroll to position [971, 0]
click at [271, 49] on input "False" at bounding box center [273, 48] width 5 height 4
radio input "true"
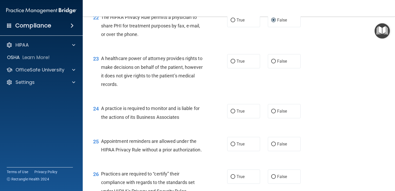
scroll to position [1010, 0]
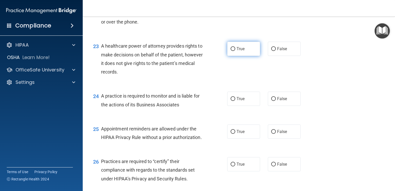
click at [231, 51] on input "True" at bounding box center [233, 49] width 5 height 4
radio input "true"
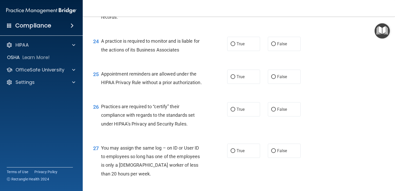
scroll to position [1066, 0]
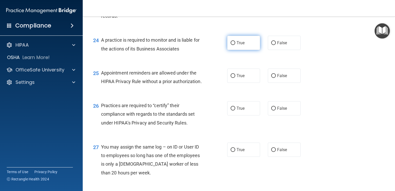
click at [231, 45] on input "True" at bounding box center [233, 43] width 5 height 4
radio input "true"
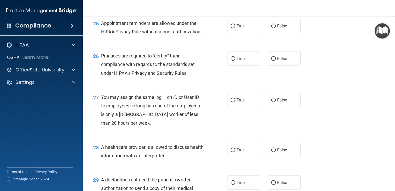
scroll to position [1114, 0]
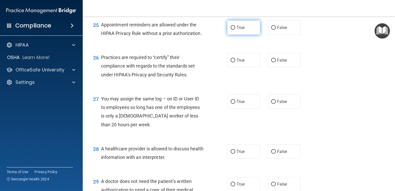
click at [231, 30] on input "True" at bounding box center [233, 28] width 5 height 4
radio input "true"
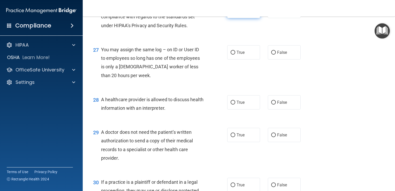
scroll to position [1165, 0]
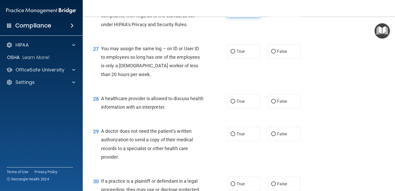
click at [231, 12] on input "True" at bounding box center [233, 10] width 5 height 4
radio input "true"
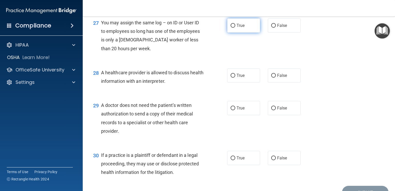
scroll to position [1191, 0]
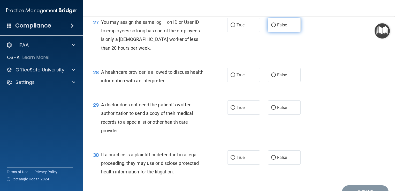
click at [271, 27] on input "False" at bounding box center [273, 25] width 5 height 4
radio input "true"
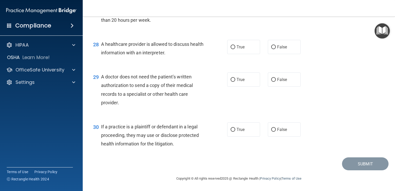
scroll to position [1244, 0]
click at [231, 48] on input "True" at bounding box center [233, 47] width 5 height 4
radio input "true"
click at [231, 80] on input "True" at bounding box center [233, 80] width 5 height 4
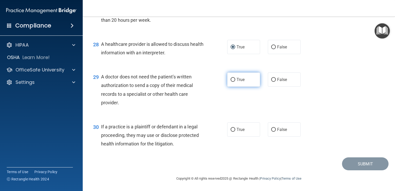
radio input "true"
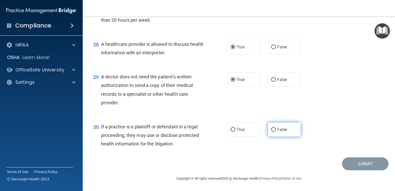
click at [271, 130] on input "False" at bounding box center [273, 130] width 5 height 4
radio input "true"
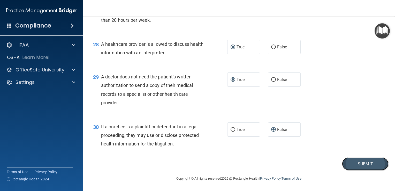
click at [347, 163] on button "Submit" at bounding box center [365, 163] width 47 height 13
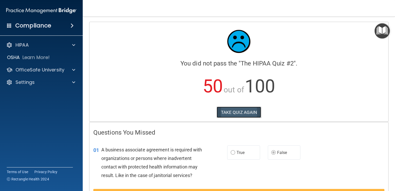
click at [239, 113] on button "TAKE QUIZ AGAIN" at bounding box center [239, 112] width 45 height 11
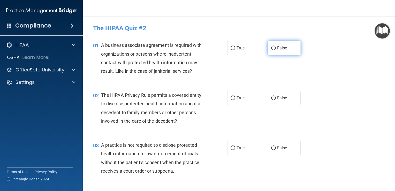
click at [271, 47] on input "False" at bounding box center [273, 48] width 5 height 4
radio input "true"
click at [231, 97] on input "True" at bounding box center [233, 98] width 5 height 4
radio input "true"
click at [271, 148] on input "False" at bounding box center [273, 148] width 5 height 4
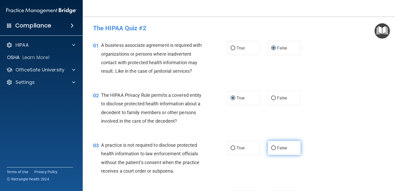
radio input "true"
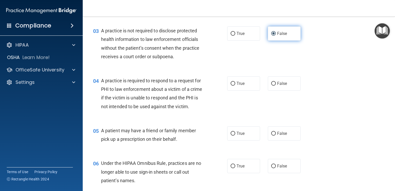
scroll to position [114, 0]
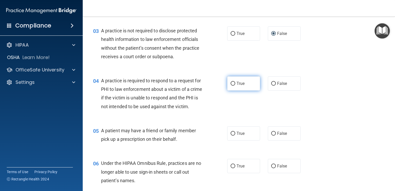
click at [232, 84] on input "True" at bounding box center [233, 84] width 5 height 4
radio input "true"
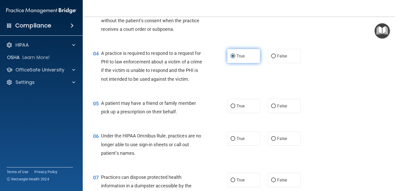
scroll to position [165, 0]
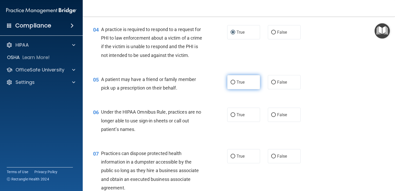
click at [231, 84] on input "True" at bounding box center [233, 82] width 5 height 4
radio input "true"
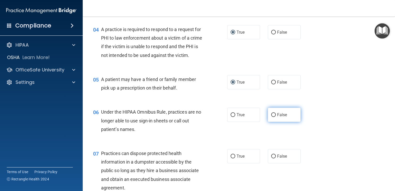
click at [271, 117] on input "False" at bounding box center [273, 115] width 5 height 4
radio input "true"
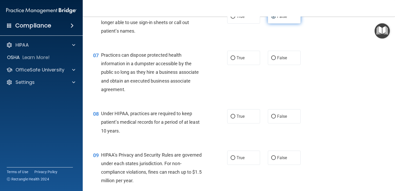
scroll to position [265, 0]
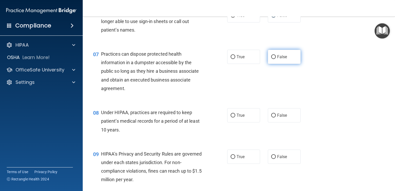
click at [271, 59] on input "False" at bounding box center [273, 57] width 5 height 4
radio input "true"
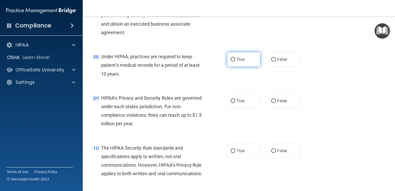
scroll to position [321, 0]
click at [271, 62] on input "False" at bounding box center [273, 60] width 5 height 4
radio input "true"
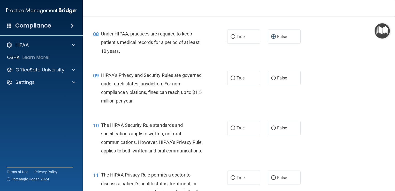
scroll to position [362, 0]
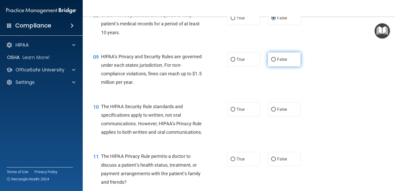
click at [271, 62] on input "False" at bounding box center [273, 60] width 5 height 4
radio input "true"
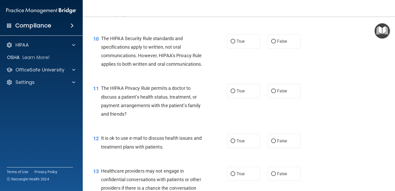
scroll to position [431, 0]
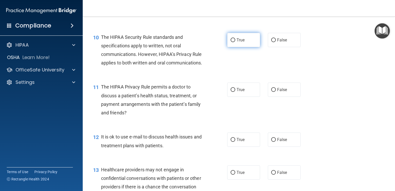
click at [231, 42] on input "True" at bounding box center [233, 40] width 5 height 4
radio input "true"
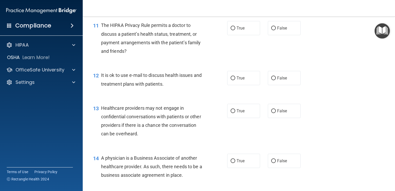
scroll to position [494, 0]
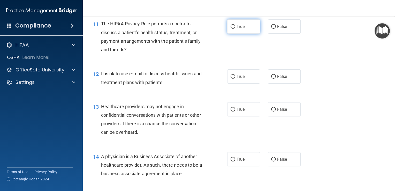
click at [231, 29] on input "True" at bounding box center [233, 27] width 5 height 4
radio input "true"
click at [231, 79] on input "True" at bounding box center [233, 77] width 5 height 4
radio input "true"
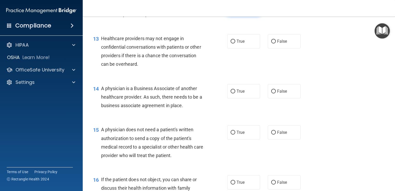
scroll to position [564, 0]
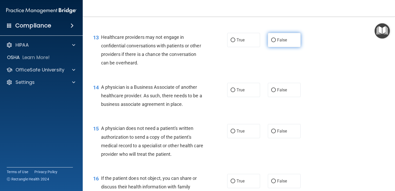
click at [271, 42] on input "False" at bounding box center [273, 40] width 5 height 4
radio input "true"
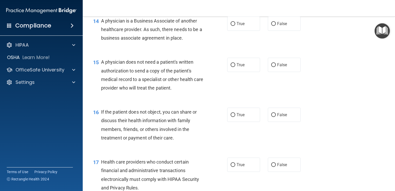
scroll to position [630, 0]
click at [271, 26] on input "False" at bounding box center [273, 24] width 5 height 4
radio input "true"
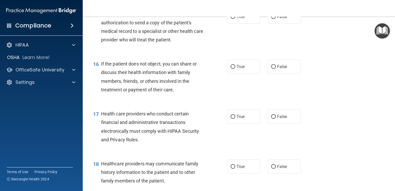
scroll to position [682, 0]
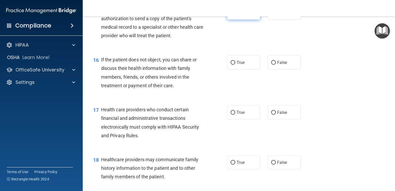
click at [232, 15] on input "True" at bounding box center [233, 13] width 5 height 4
radio input "true"
click at [231, 65] on input "True" at bounding box center [233, 63] width 5 height 4
radio input "true"
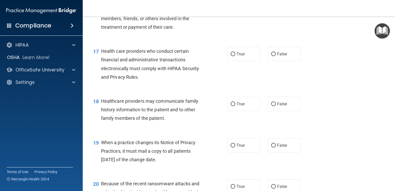
scroll to position [740, 0]
click at [231, 56] on input "True" at bounding box center [233, 54] width 5 height 4
radio input "true"
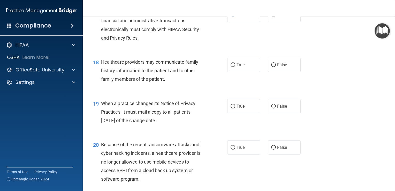
scroll to position [781, 0]
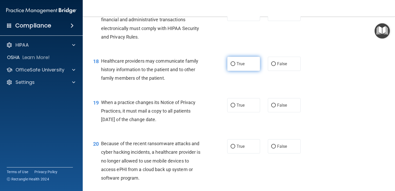
click at [232, 66] on input "True" at bounding box center [233, 64] width 5 height 4
radio input "true"
click at [272, 107] on input "False" at bounding box center [273, 105] width 5 height 4
radio input "true"
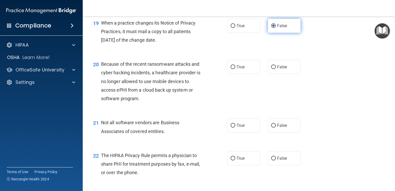
scroll to position [863, 0]
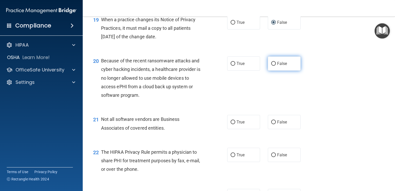
click at [271, 66] on input "False" at bounding box center [273, 64] width 5 height 4
radio input "true"
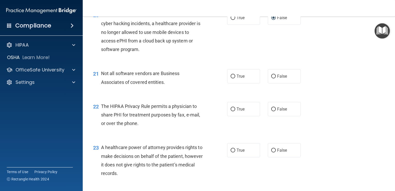
scroll to position [909, 0]
click at [231, 78] on input "True" at bounding box center [233, 76] width 5 height 4
radio input "true"
click at [232, 111] on input "True" at bounding box center [233, 109] width 5 height 4
radio input "true"
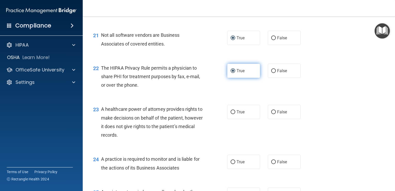
scroll to position [954, 0]
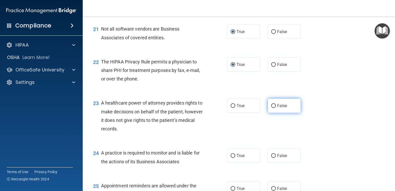
click at [271, 108] on input "False" at bounding box center [273, 106] width 5 height 4
radio input "true"
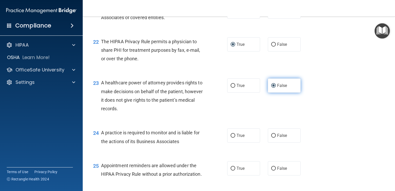
scroll to position [974, 0]
click at [271, 137] on input "False" at bounding box center [273, 135] width 5 height 4
radio input "true"
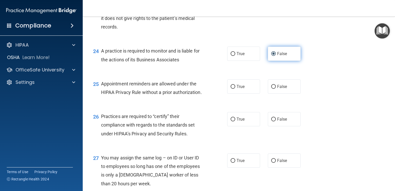
scroll to position [1056, 0]
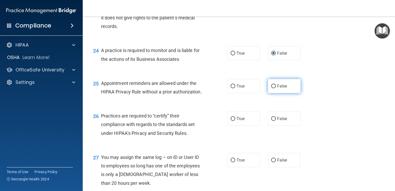
click at [271, 88] on input "False" at bounding box center [273, 86] width 5 height 4
radio input "true"
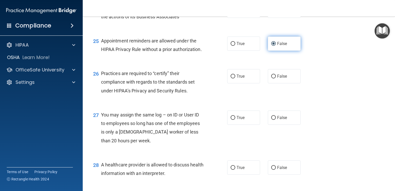
scroll to position [1099, 0]
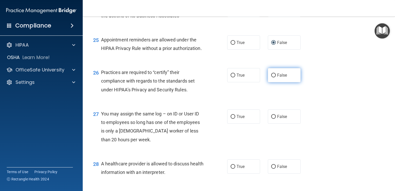
click at [271, 77] on input "False" at bounding box center [273, 75] width 5 height 4
radio input "true"
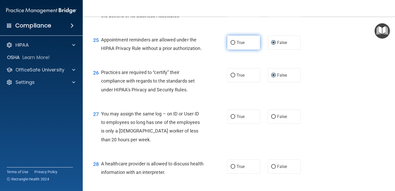
click at [231, 45] on input "True" at bounding box center [233, 43] width 5 height 4
radio input "true"
radio input "false"
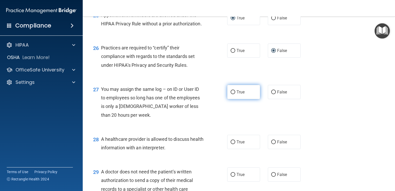
scroll to position [1124, 0]
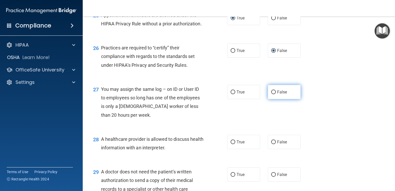
click at [271, 94] on input "False" at bounding box center [273, 92] width 5 height 4
radio input "true"
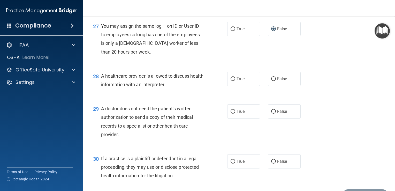
scroll to position [1187, 0]
click at [231, 81] on input "True" at bounding box center [233, 79] width 5 height 4
radio input "true"
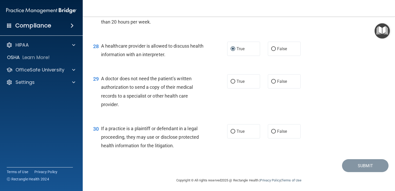
scroll to position [1217, 0]
click at [231, 83] on input "True" at bounding box center [233, 81] width 5 height 4
radio input "true"
click at [231, 133] on input "True" at bounding box center [233, 131] width 5 height 4
radio input "true"
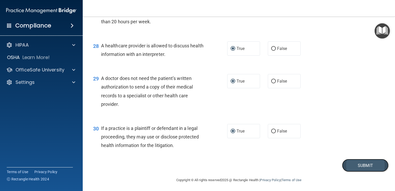
click at [355, 172] on button "Submit" at bounding box center [365, 165] width 47 height 13
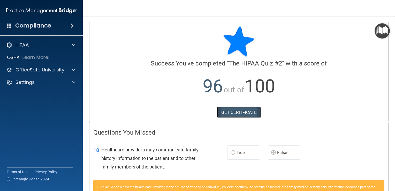
click at [248, 111] on link "GET CERTIFICATE" at bounding box center [239, 112] width 44 height 11
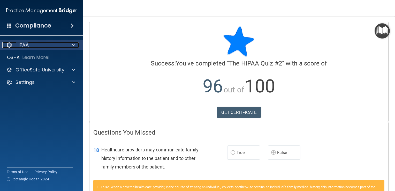
click at [72, 42] on div at bounding box center [72, 45] width 13 height 6
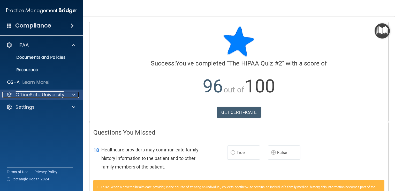
click at [69, 94] on div at bounding box center [72, 95] width 13 height 6
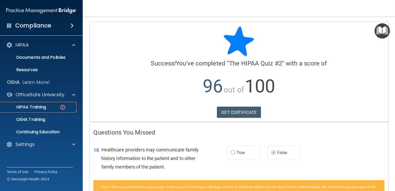
click at [43, 105] on p "HIPAA Training" at bounding box center [24, 106] width 43 height 5
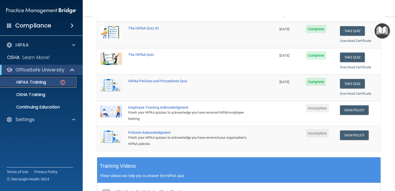
scroll to position [69, 0]
click at [347, 110] on link "Sign Policy" at bounding box center [354, 110] width 29 height 10
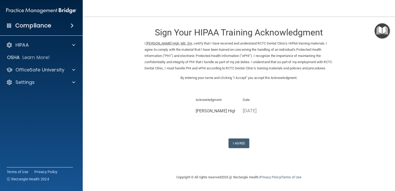
click at [215, 122] on div "Sign Your HIPAA Training Acknowledgment I, [PERSON_NAME] High, MS, DH , certify…" at bounding box center [239, 85] width 189 height 126
click at [239, 144] on button "I Agree" at bounding box center [239, 143] width 21 height 10
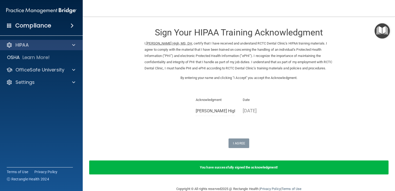
click at [31, 41] on div "HIPAA" at bounding box center [41, 45] width 83 height 10
click at [73, 44] on span at bounding box center [73, 45] width 3 height 6
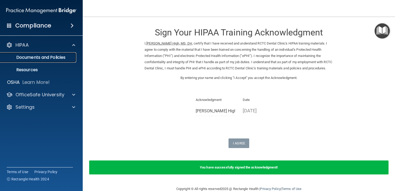
click at [59, 57] on p "Documents and Policies" at bounding box center [38, 57] width 71 height 5
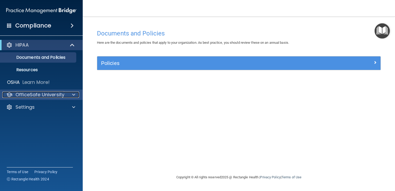
click at [60, 97] on p "OfficeSafe University" at bounding box center [40, 95] width 49 height 6
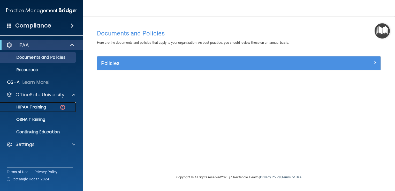
click at [52, 107] on div "HIPAA Training" at bounding box center [38, 106] width 71 height 5
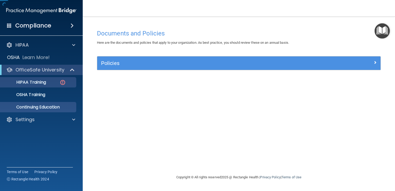
click at [52, 107] on ul "HIPAA Training OSHA Training Continuing Education" at bounding box center [42, 93] width 94 height 37
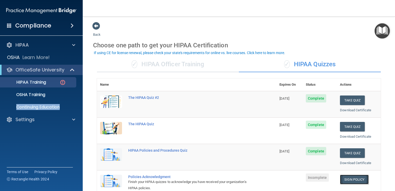
click at [345, 179] on link "Sign Policy" at bounding box center [354, 180] width 29 height 10
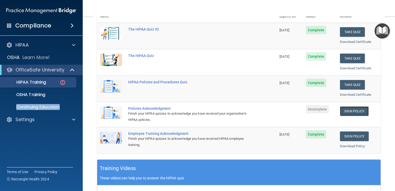
scroll to position [70, 0]
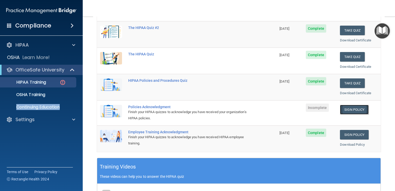
click at [355, 108] on link "Sign Policy" at bounding box center [354, 110] width 29 height 10
click at [151, 106] on div "Policies Acknowledgment" at bounding box center [189, 107] width 122 height 4
click at [150, 116] on div "Finish your HIPAA quizzes to acknowledge you have received your organization’s …" at bounding box center [189, 115] width 122 height 12
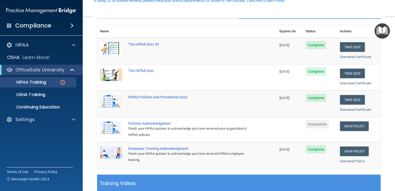
scroll to position [54, 0]
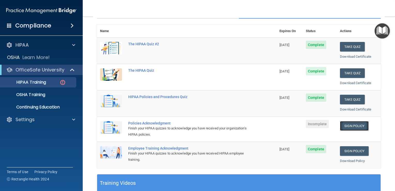
click at [353, 126] on link "Sign Policy" at bounding box center [354, 126] width 29 height 10
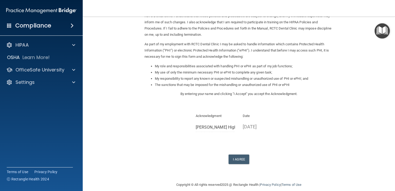
scroll to position [46, 0]
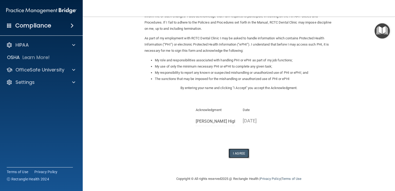
click at [238, 150] on button "I Agree" at bounding box center [239, 153] width 21 height 10
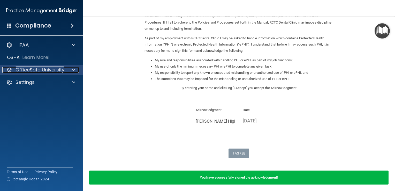
click at [74, 69] on span at bounding box center [73, 70] width 3 height 6
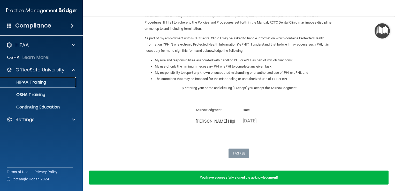
click at [36, 80] on p "HIPAA Training" at bounding box center [24, 82] width 43 height 5
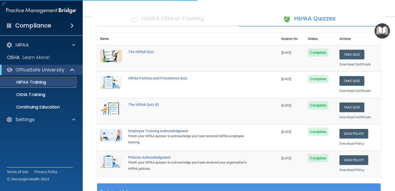
scroll to position [177, 0]
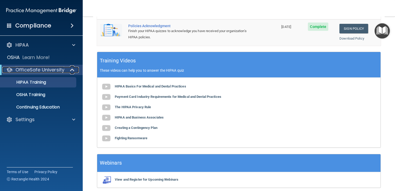
click at [52, 70] on p "OfficeSafe University" at bounding box center [40, 70] width 49 height 6
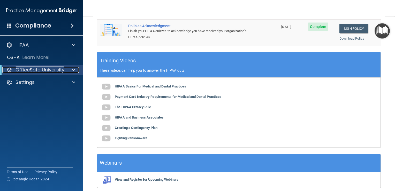
click at [52, 70] on p "OfficeSafe University" at bounding box center [40, 70] width 49 height 6
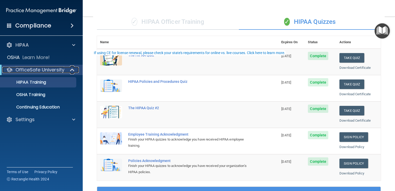
scroll to position [0, 0]
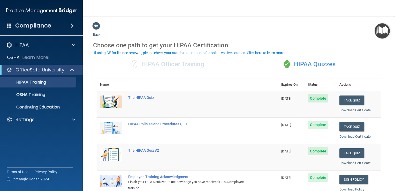
click at [73, 119] on span at bounding box center [73, 119] width 3 height 6
click at [30, 144] on p "Sign Out" at bounding box center [38, 144] width 71 height 5
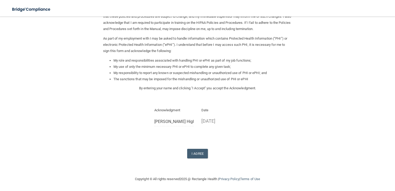
scroll to position [40, 0]
click at [198, 154] on button "I Agree" at bounding box center [197, 153] width 21 height 10
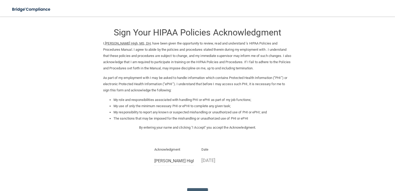
click at [200, 129] on p "By entering your name and clicking "I Accept" you accept the Acknowledgment." at bounding box center [197, 127] width 189 height 6
drag, startPoint x: 201, startPoint y: 146, endPoint x: 201, endPoint y: 150, distance: 4.4
click at [201, 150] on div "Sign Your HIPAA Policies Acknowledgment I, [PERSON_NAME] High, MS, DH , have be…" at bounding box center [197, 110] width 189 height 176
drag, startPoint x: 201, startPoint y: 150, endPoint x: 197, endPoint y: 161, distance: 11.9
click at [198, 161] on div "Date [DATE]" at bounding box center [221, 157] width 47 height 22
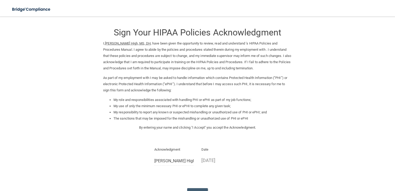
drag, startPoint x: 198, startPoint y: 165, endPoint x: 198, endPoint y: 162, distance: 2.9
click at [198, 162] on div "Date [DATE]" at bounding box center [221, 157] width 47 height 22
drag, startPoint x: 196, startPoint y: 159, endPoint x: 189, endPoint y: 175, distance: 18.1
click at [190, 175] on div "Sign Your HIPAA Policies Acknowledgment I, [PERSON_NAME] High, MS, DH , have be…" at bounding box center [197, 110] width 189 height 176
drag, startPoint x: 189, startPoint y: 175, endPoint x: 221, endPoint y: 178, distance: 32.2
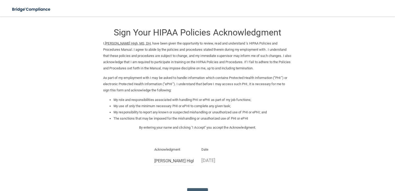
click at [221, 178] on div "Sign Your HIPAA Policies Acknowledgment I, [PERSON_NAME] High, MS, DH , have be…" at bounding box center [197, 110] width 189 height 176
click at [198, 188] on button "I Agree" at bounding box center [197, 193] width 21 height 10
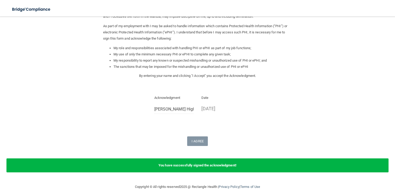
scroll to position [60, 0]
